Goal: Task Accomplishment & Management: Manage account settings

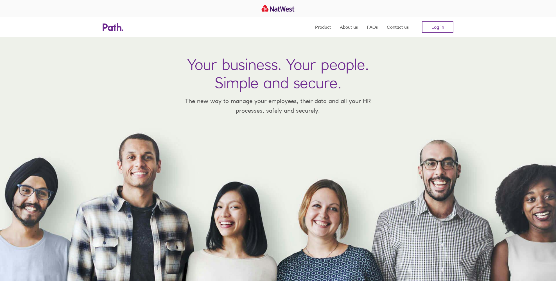
click at [437, 27] on link "Log in" at bounding box center [437, 26] width 31 height 11
click at [436, 21] on nav "Product About us FAQs Contact us Log in" at bounding box center [384, 27] width 138 height 20
click at [437, 29] on link "Log in" at bounding box center [437, 26] width 31 height 11
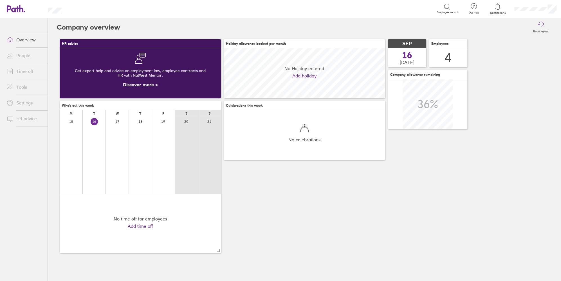
scroll to position [50, 161]
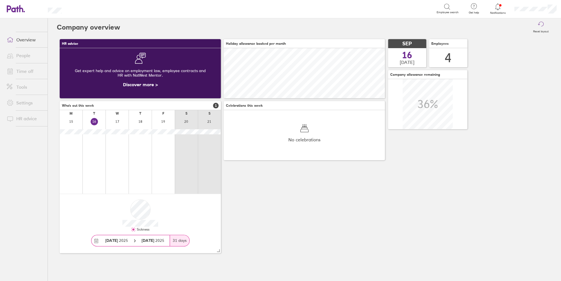
click at [30, 73] on link "Time off" at bounding box center [24, 71] width 45 height 11
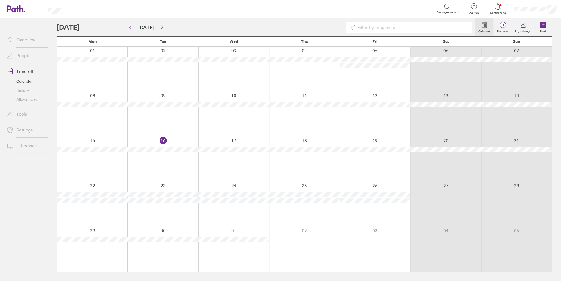
click at [25, 101] on link "Allowances" at bounding box center [24, 99] width 45 height 9
